Goal: Task Accomplishment & Management: Manage account settings

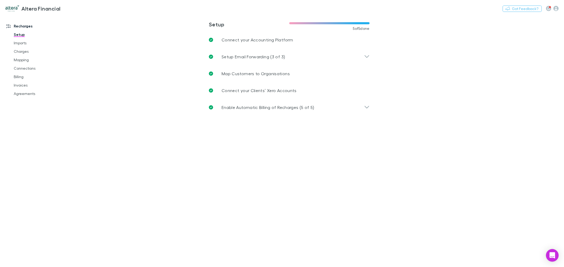
click at [57, 98] on div "Recharges Setup Imports Charges Mapping Connections Billing Invoices Agreements" at bounding box center [37, 140] width 74 height 247
click at [44, 93] on link "Agreements" at bounding box center [40, 94] width 64 height 8
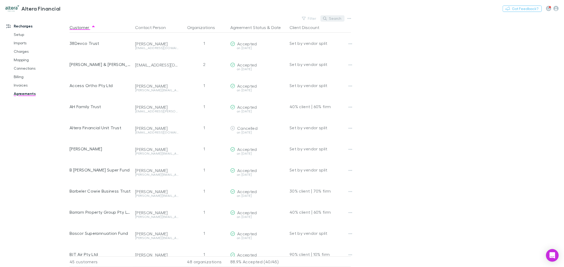
click at [331, 18] on button "Search" at bounding box center [332, 18] width 24 height 6
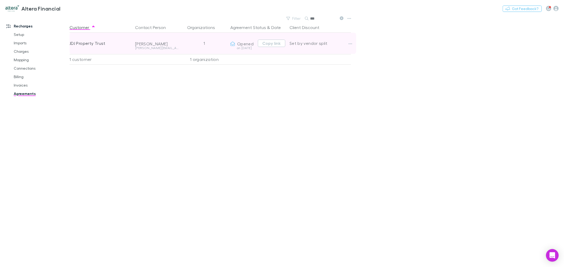
type input "***"
click at [350, 38] on div at bounding box center [354, 43] width 17 height 21
click at [350, 44] on icon "button" at bounding box center [350, 43] width 4 height 1
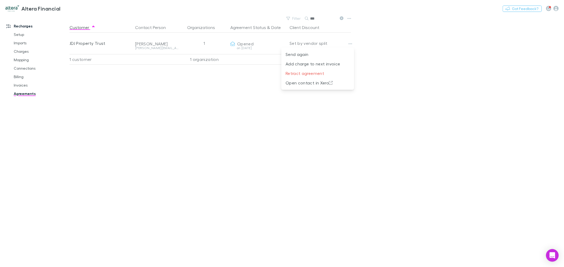
click at [259, 131] on div at bounding box center [282, 133] width 564 height 267
click at [153, 139] on div "Customer Contact Person Organizations Agreement Status & Date Client Discount J…" at bounding box center [214, 144] width 291 height 245
click at [146, 85] on div "Customer Contact Person Organizations Agreement Status & Date Client Discount J…" at bounding box center [214, 144] width 291 height 245
click at [339, 17] on button at bounding box center [341, 18] width 6 height 5
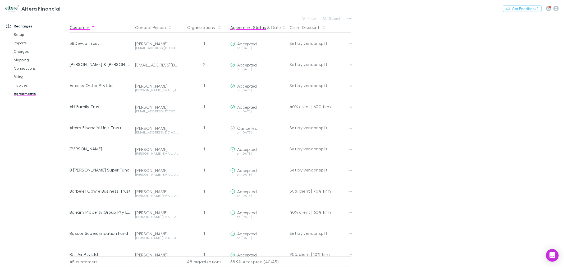
click at [243, 27] on button "Agreement Status" at bounding box center [248, 27] width 36 height 11
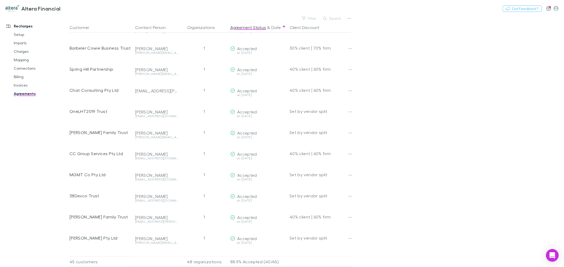
scroll to position [438, 0]
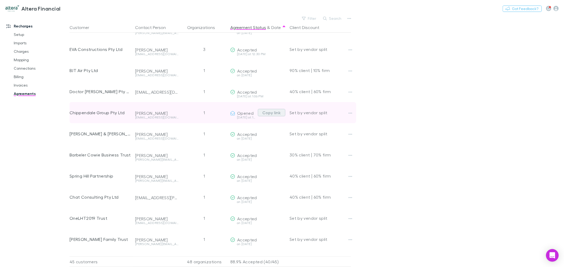
click at [268, 113] on button "Copy link" at bounding box center [271, 112] width 27 height 7
click at [351, 111] on icon "button" at bounding box center [350, 113] width 4 height 4
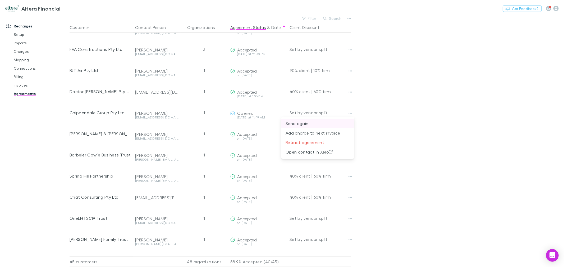
click at [344, 122] on p "Send again" at bounding box center [317, 123] width 64 height 6
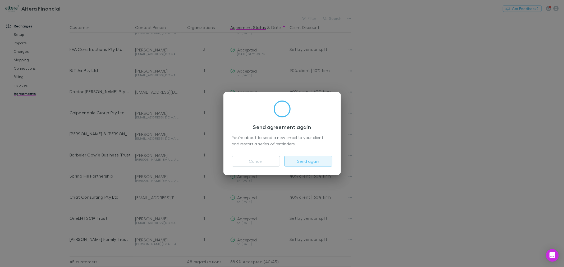
click at [318, 164] on button "Send again" at bounding box center [308, 161] width 48 height 11
